Goal: Download file/media

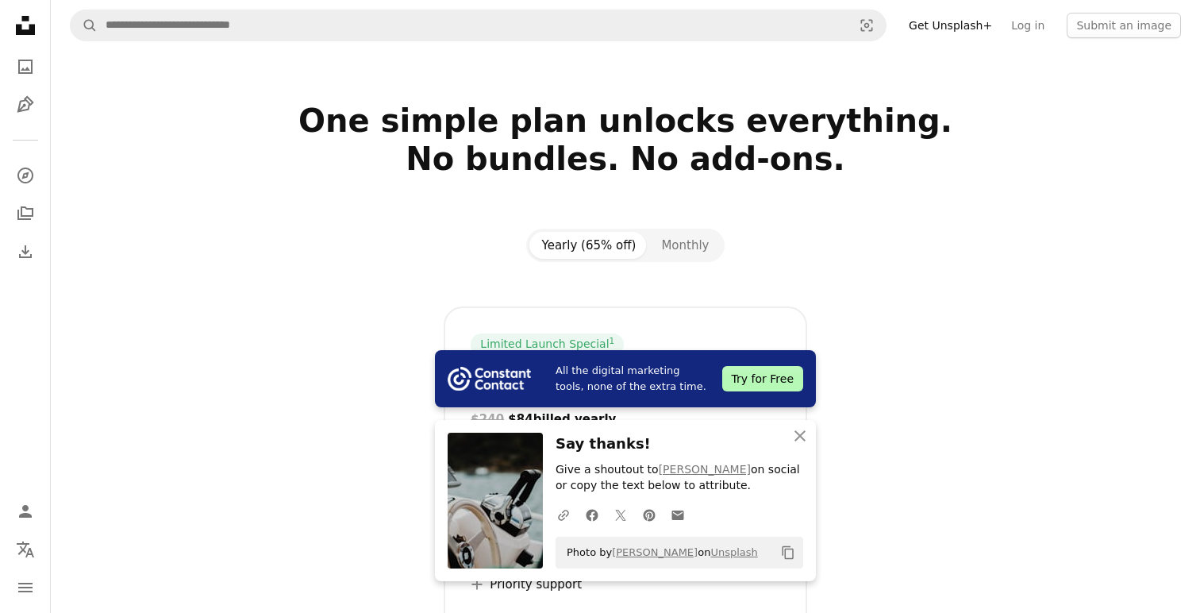
click at [293, 298] on div at bounding box center [625, 284] width 1022 height 44
click at [215, 42] on nav "A magnifying glass Visual search Get Unsplash+ Log in Submit an image" at bounding box center [625, 25] width 1149 height 51
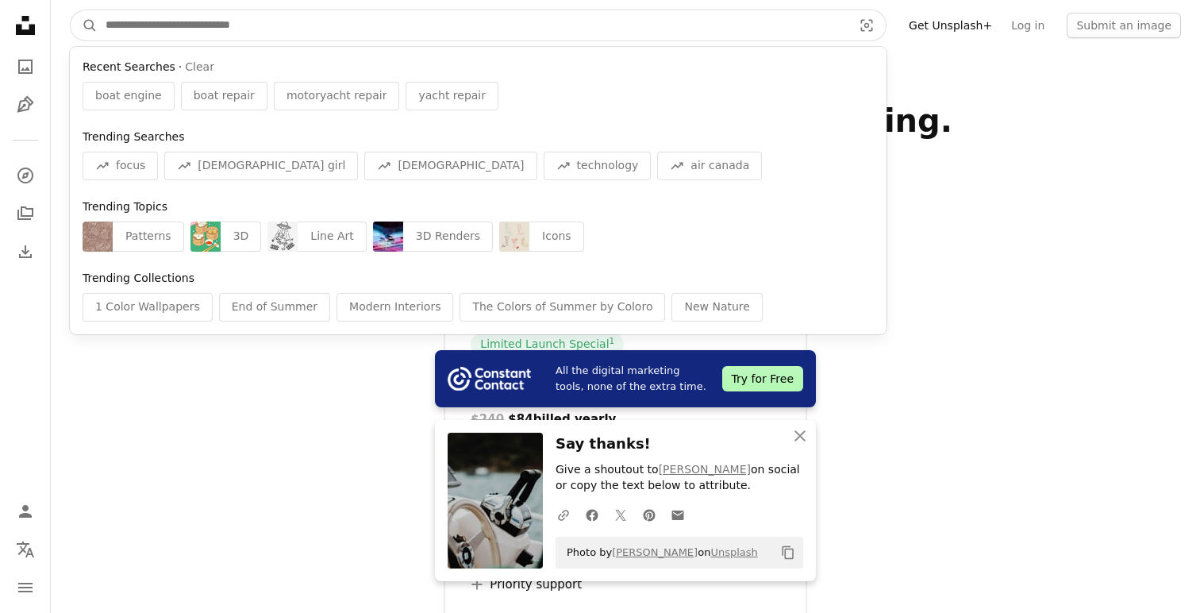
click at [224, 26] on input "Find visuals sitewide" at bounding box center [473, 25] width 750 height 30
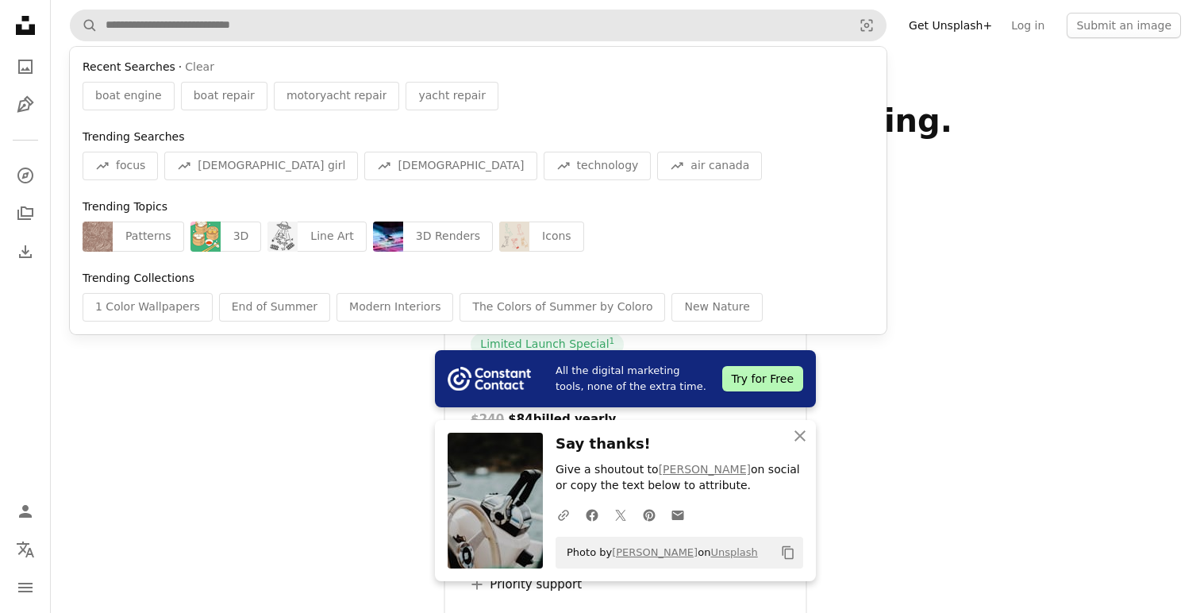
click at [125, 85] on div "boat engine" at bounding box center [129, 96] width 92 height 29
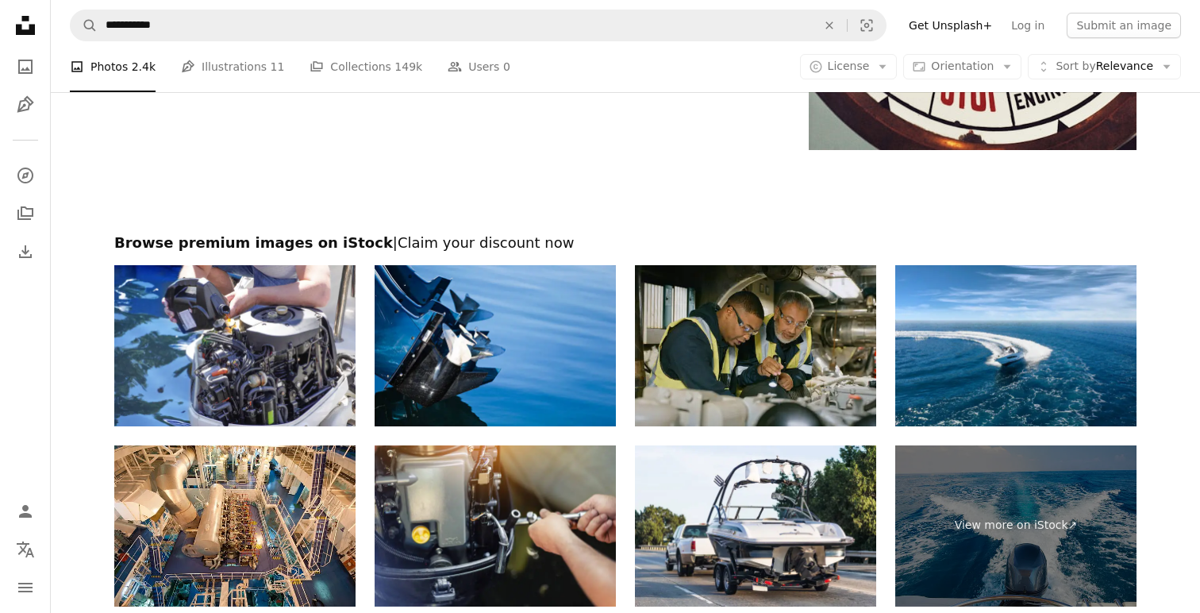
scroll to position [2841, 0]
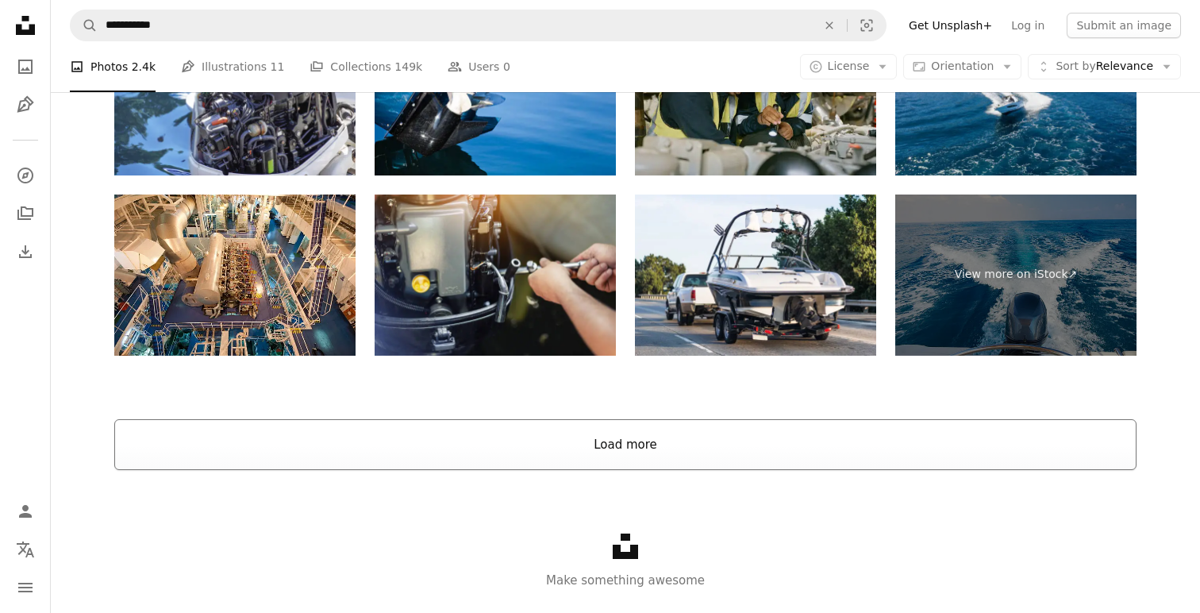
click at [608, 451] on button "Load more" at bounding box center [625, 444] width 1022 height 51
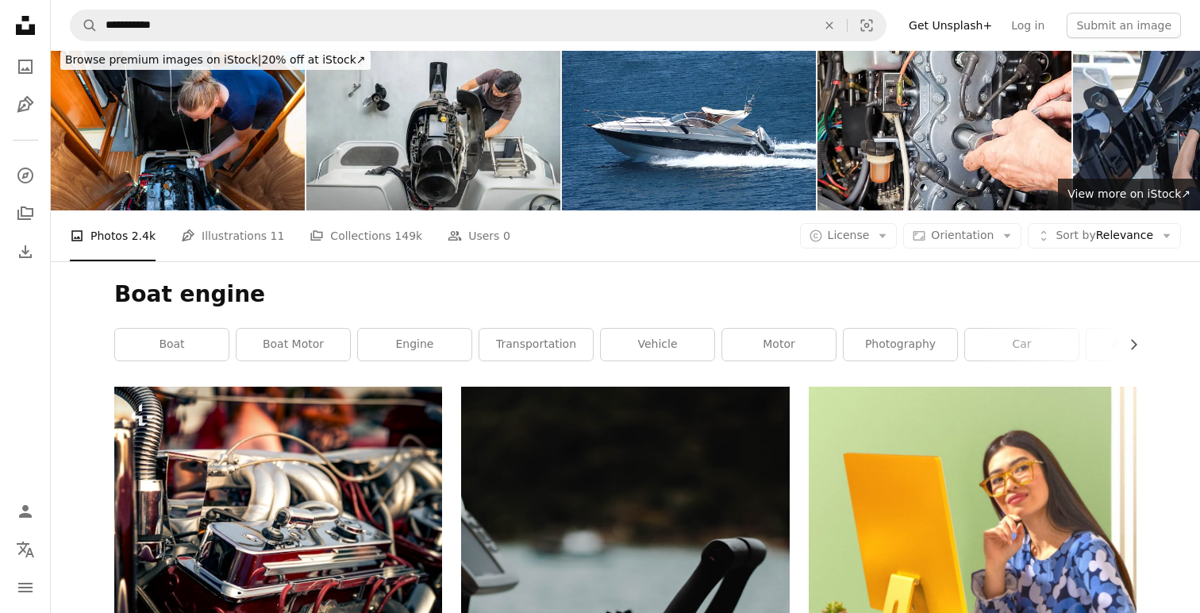
scroll to position [0, 0]
